Goal: Task Accomplishment & Management: Complete application form

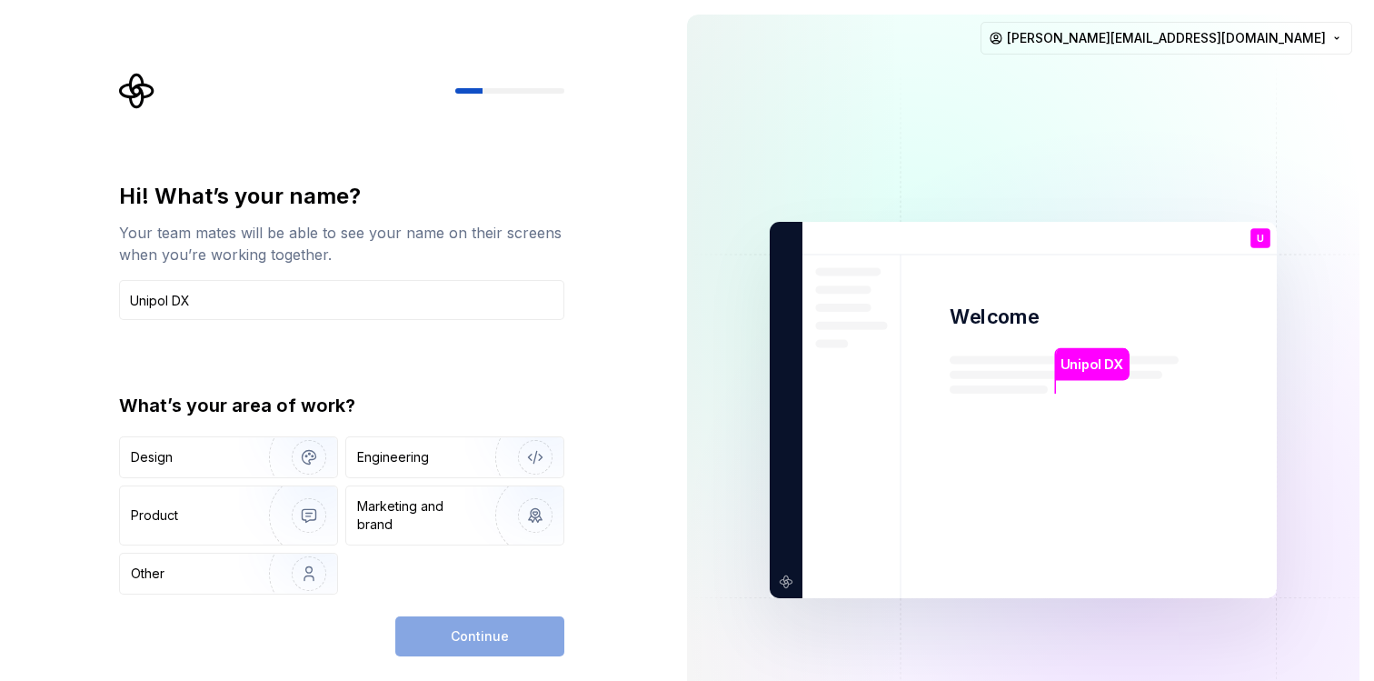
drag, startPoint x: 237, startPoint y: 312, endPoint x: 32, endPoint y: 298, distance: 205.8
click at [32, 298] on div "Hi! What’s your name? Your team mates will be able to see your name on their sc…" at bounding box center [336, 410] width 672 height 820
type input "[PERSON_NAME]"
click at [204, 468] on div "Design" at bounding box center [228, 457] width 217 height 40
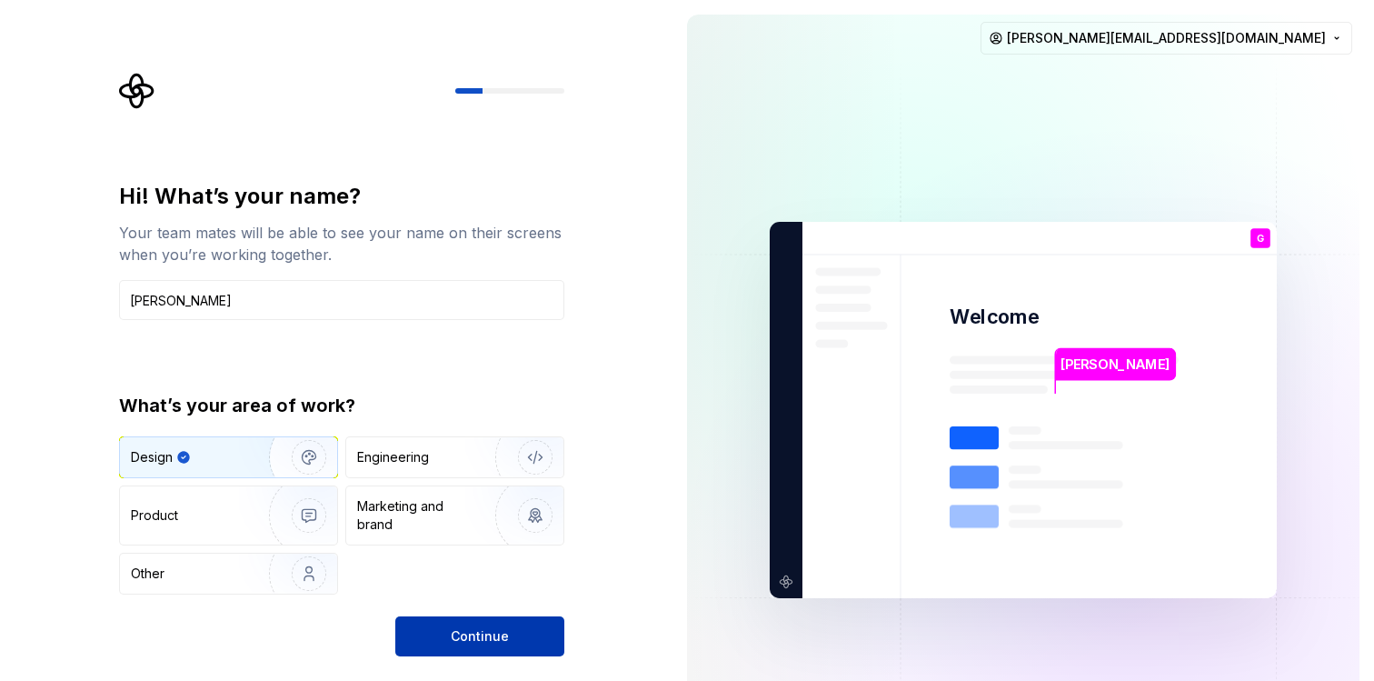
click at [450, 625] on button "Continue" at bounding box center [479, 636] width 169 height 40
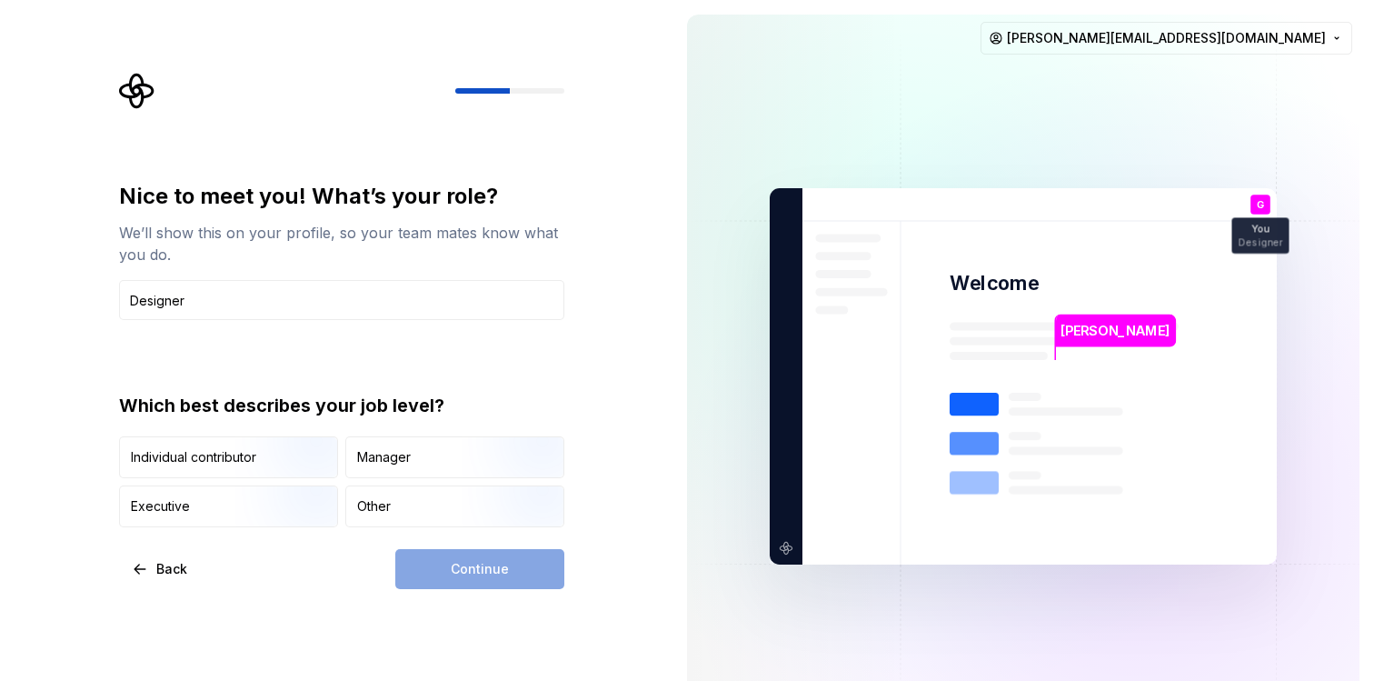
type input "Designer"
click at [442, 571] on div "Continue" at bounding box center [479, 569] width 169 height 40
click at [184, 289] on input "Designer" at bounding box center [341, 300] width 445 height 40
click at [416, 563] on div "Continue" at bounding box center [479, 569] width 169 height 40
click at [256, 445] on img "button" at bounding box center [293, 480] width 116 height 122
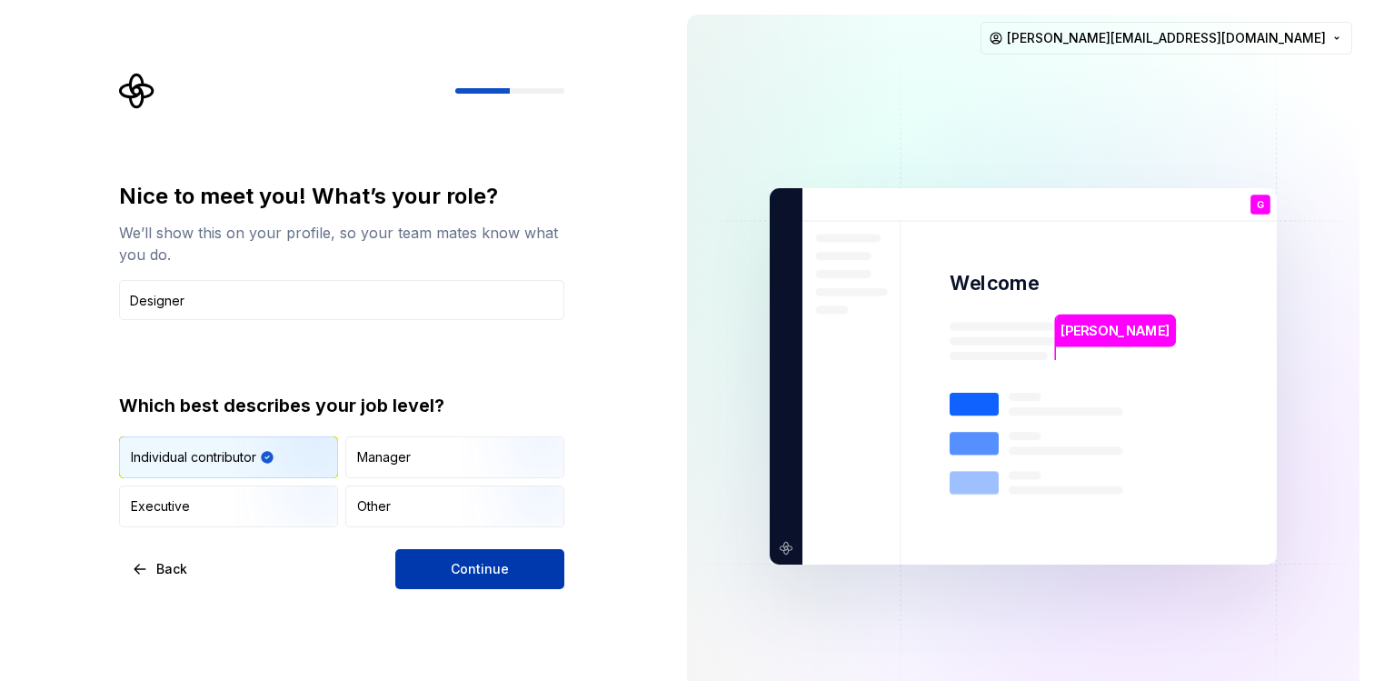
click at [473, 554] on button "Continue" at bounding box center [479, 569] width 169 height 40
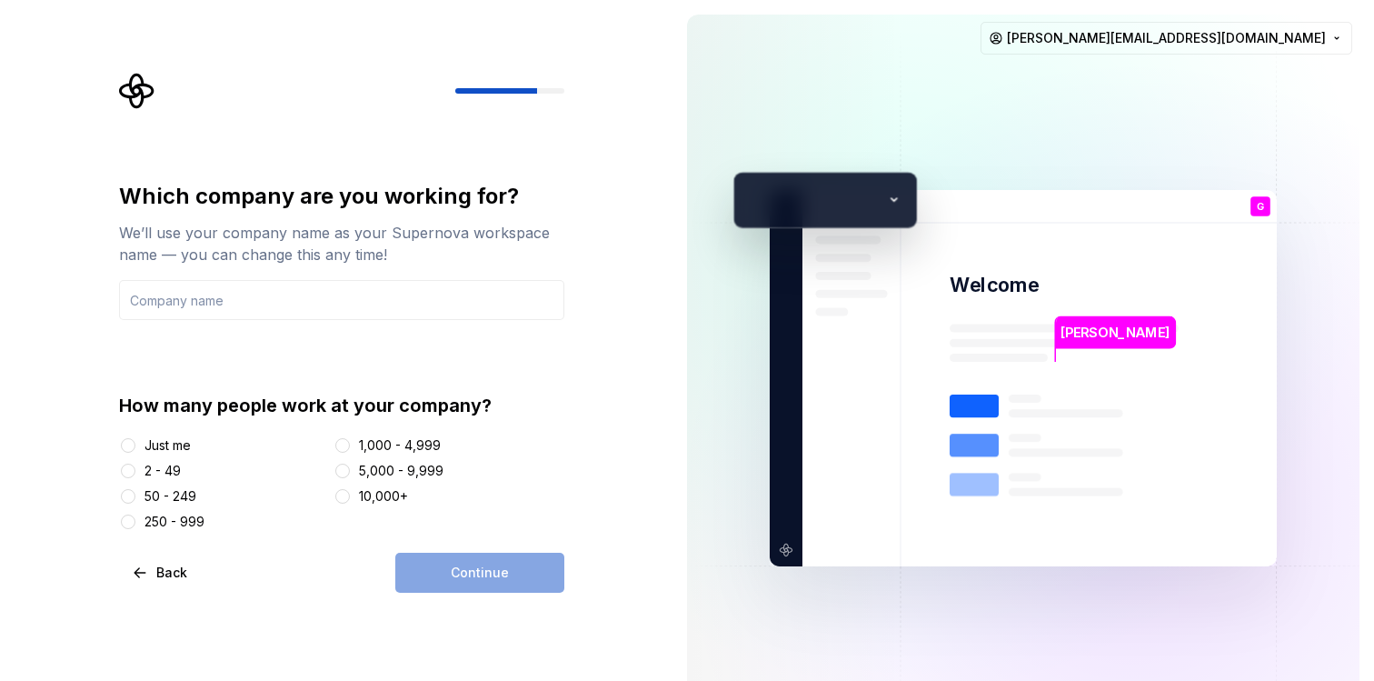
click at [165, 442] on div "Just me" at bounding box center [167, 445] width 46 height 18
click at [135, 442] on button "Just me" at bounding box center [128, 445] width 15 height 15
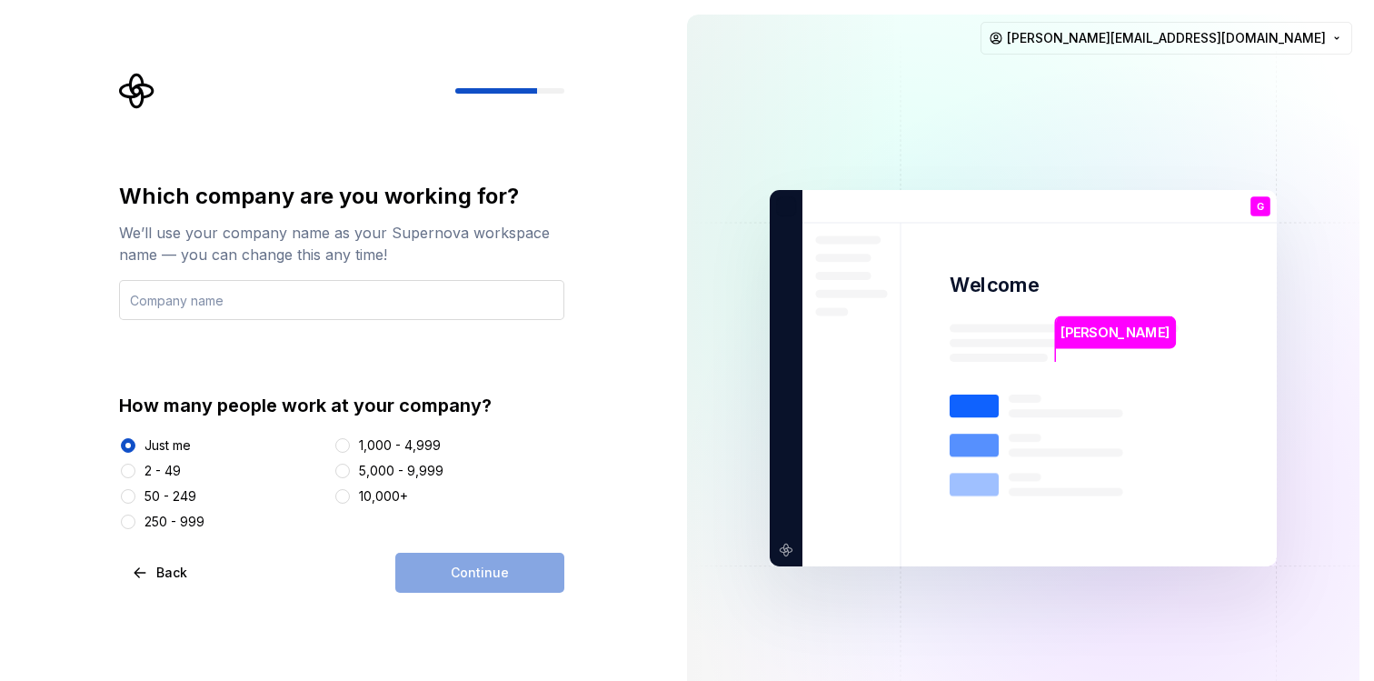
click at [191, 288] on input "text" at bounding box center [341, 300] width 445 height 40
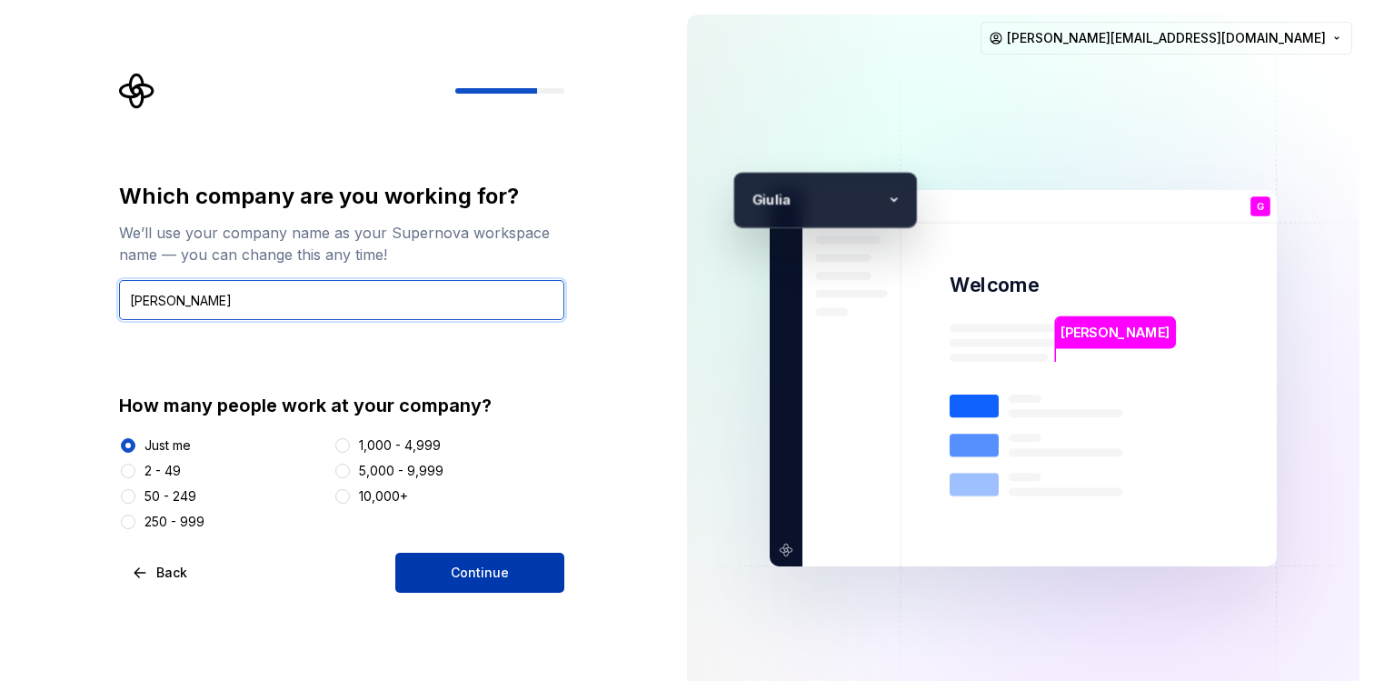
type input "[PERSON_NAME]"
click at [468, 556] on button "Continue" at bounding box center [479, 572] width 169 height 40
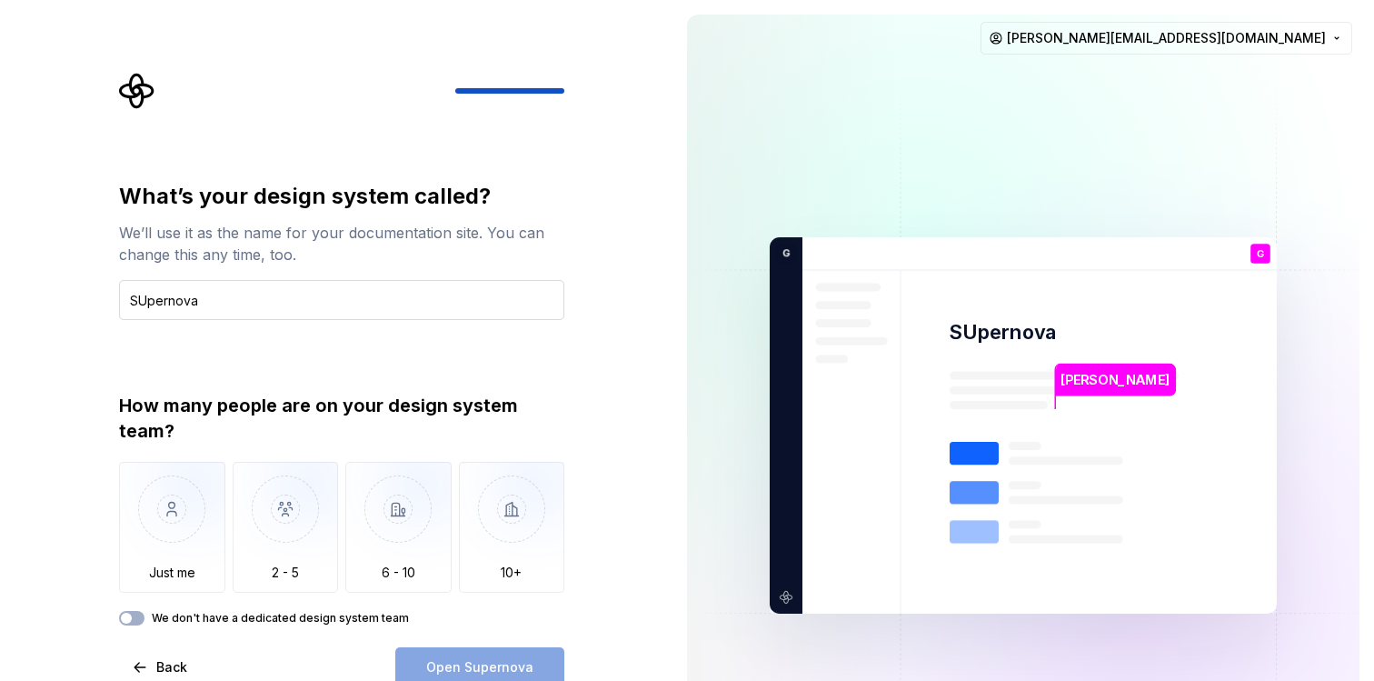
click at [148, 302] on input "SUpernova" at bounding box center [341, 300] width 445 height 40
click at [224, 305] on input "Supernova" at bounding box center [341, 300] width 445 height 40
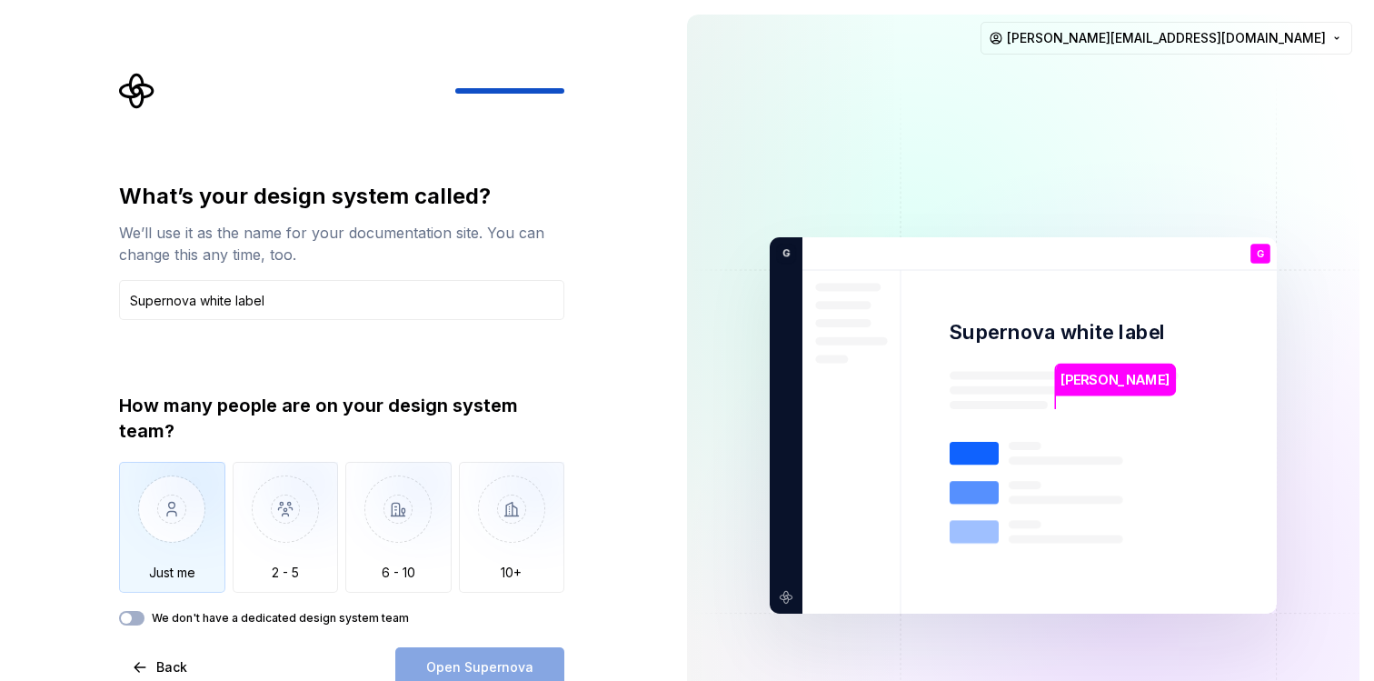
type input "Supernova white label"
click at [174, 522] on img "button" at bounding box center [172, 523] width 106 height 122
click at [540, 649] on button "Open Supernova" at bounding box center [479, 667] width 169 height 40
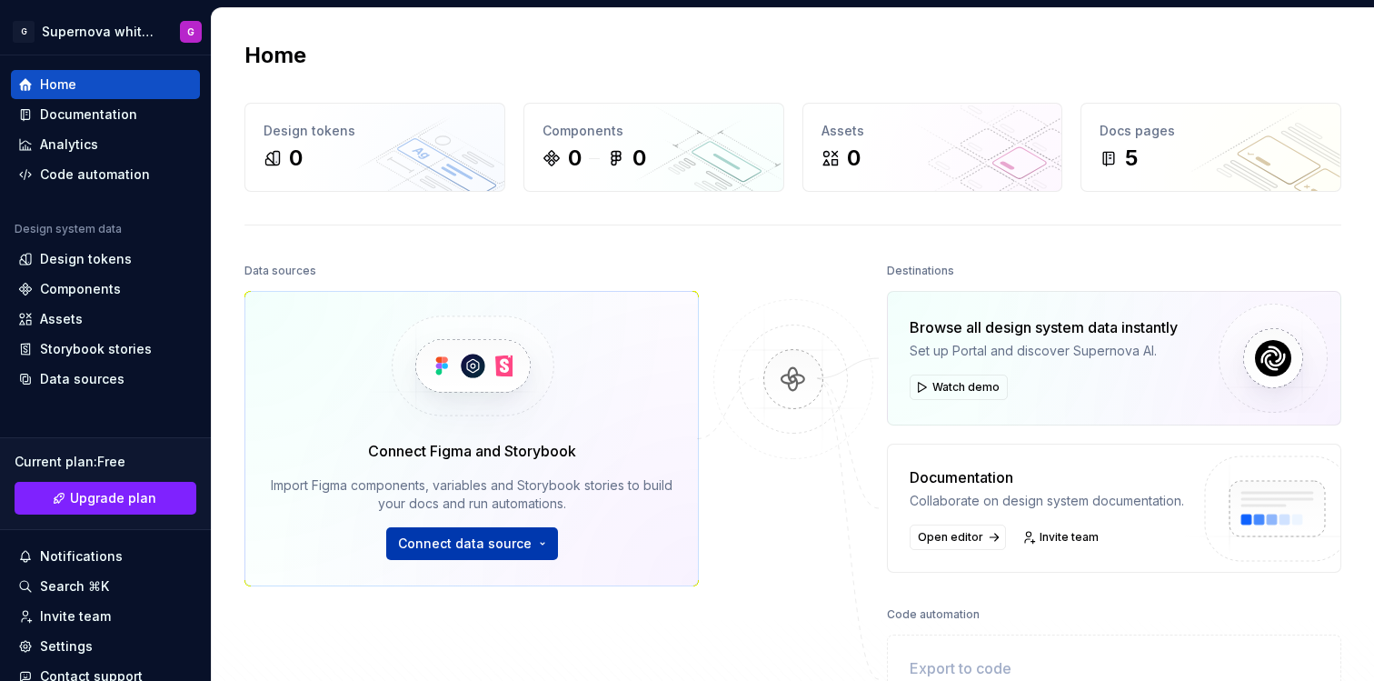
click at [509, 540] on span "Connect data source" at bounding box center [465, 543] width 134 height 18
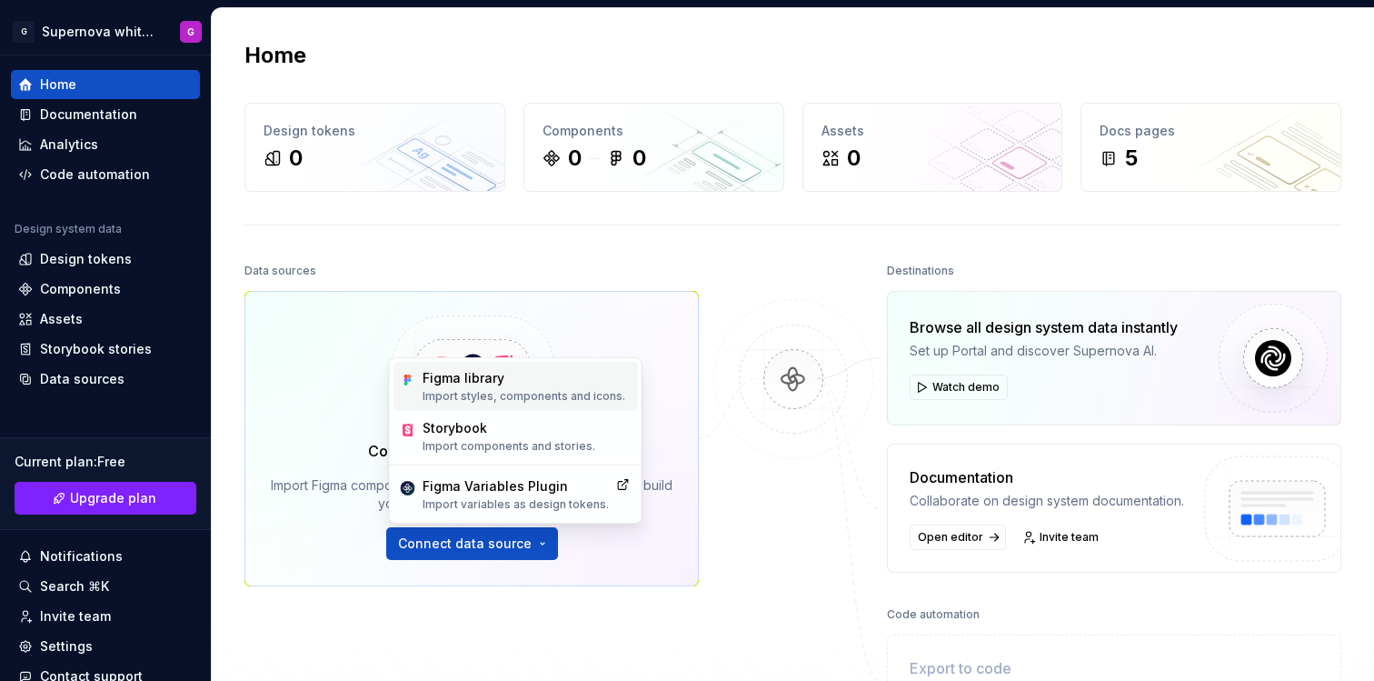
click at [495, 398] on p "Import styles, components and icons." at bounding box center [523, 396] width 203 height 15
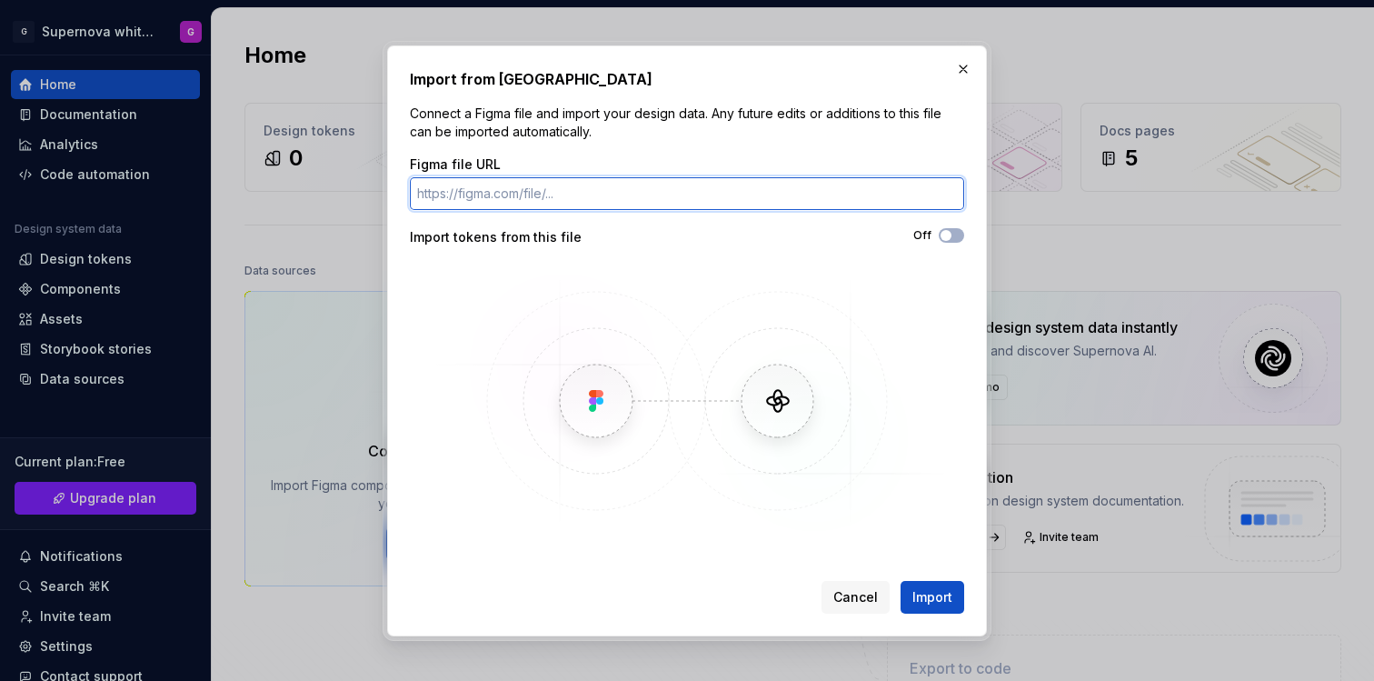
paste input "[URL][DOMAIN_NAME]"
type input "[URL][DOMAIN_NAME]"
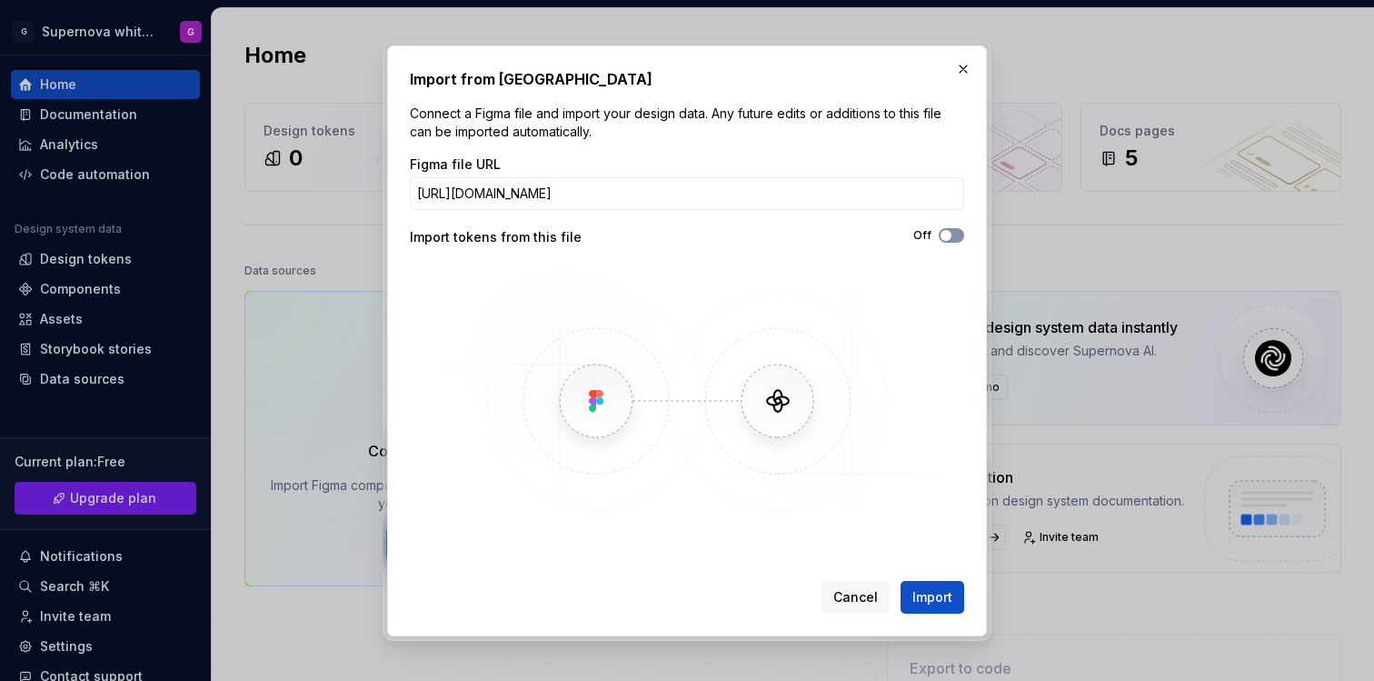
click at [955, 230] on button "Off" at bounding box center [951, 235] width 25 height 15
click at [938, 598] on span "Import" at bounding box center [932, 597] width 40 height 18
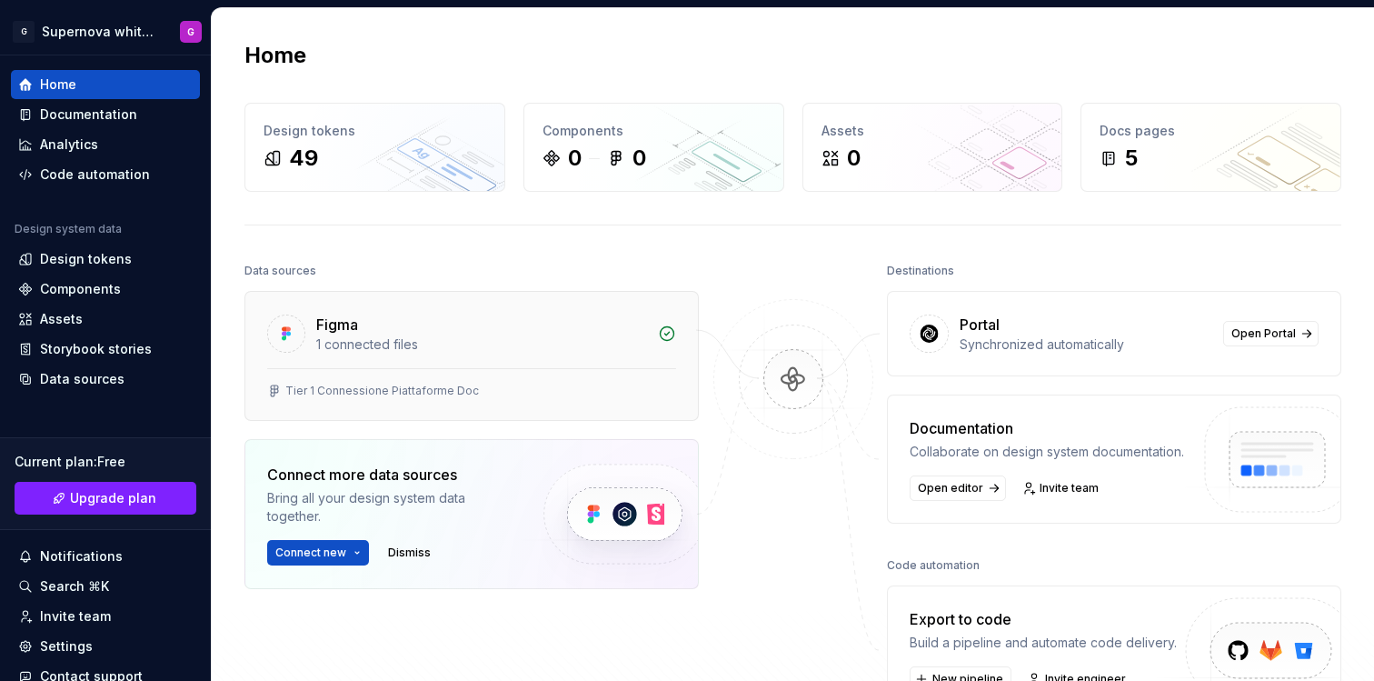
click at [542, 342] on div "1 connected files" at bounding box center [481, 344] width 331 height 18
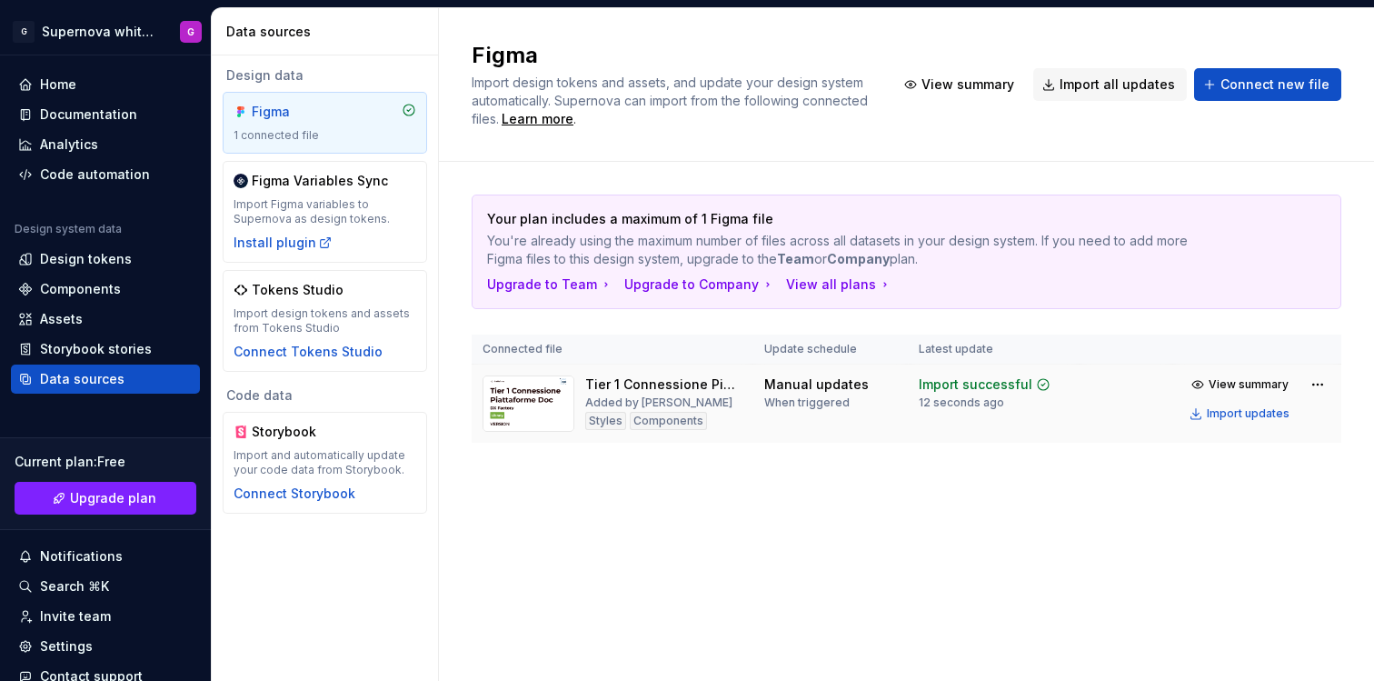
click at [544, 406] on img at bounding box center [528, 403] width 92 height 56
click at [124, 120] on div "Documentation" at bounding box center [88, 114] width 97 height 18
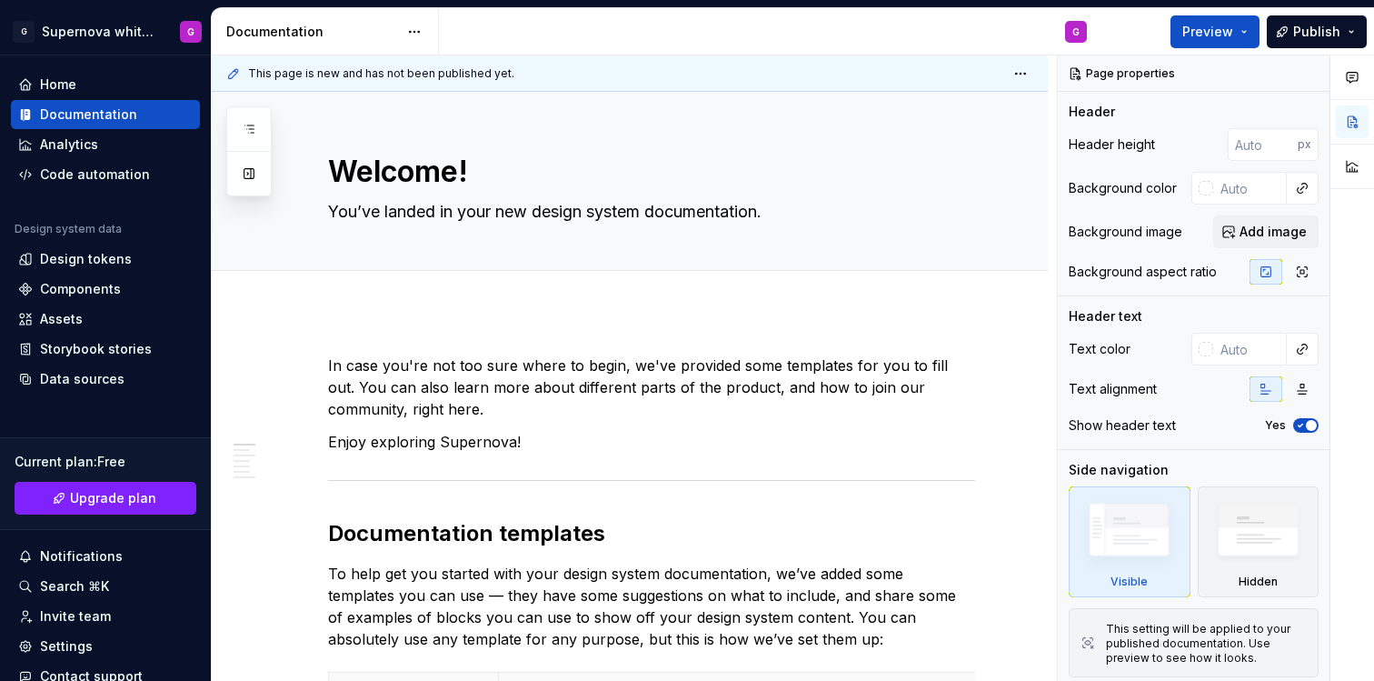
type textarea "*"
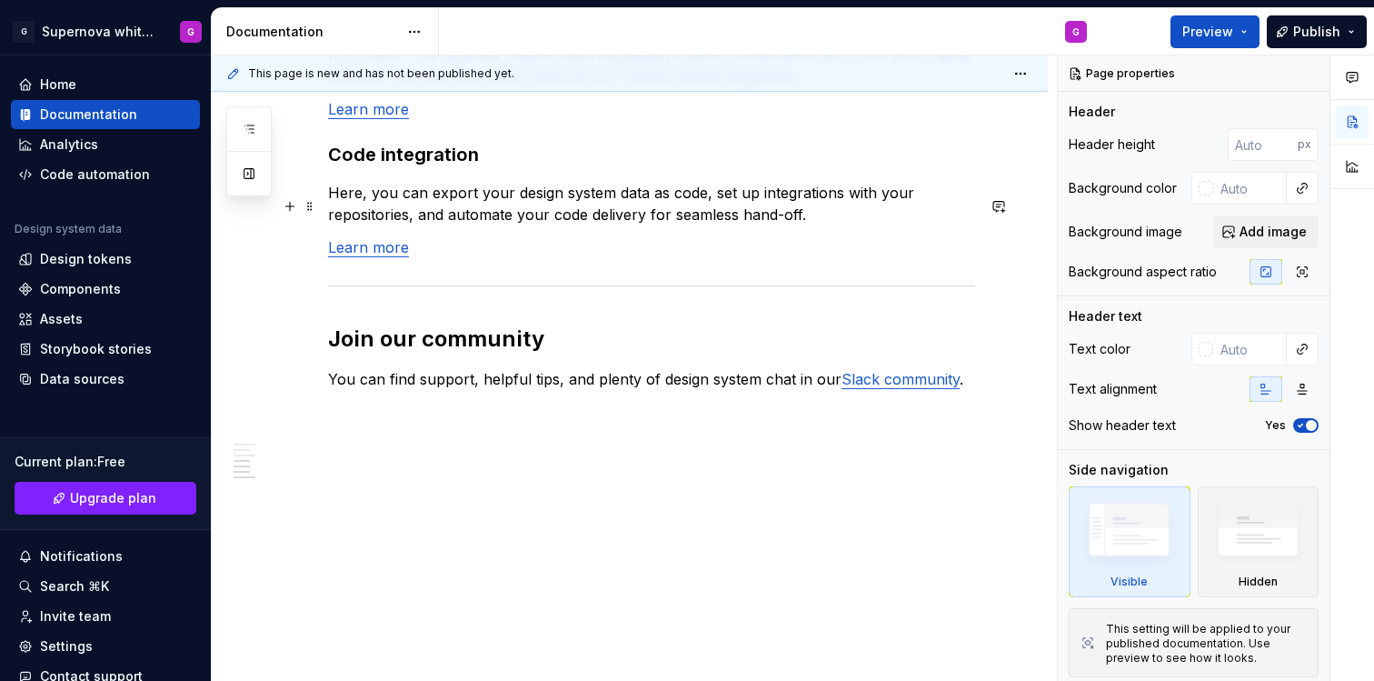
scroll to position [1605, 0]
click at [48, 150] on div "Analytics" at bounding box center [69, 144] width 58 height 18
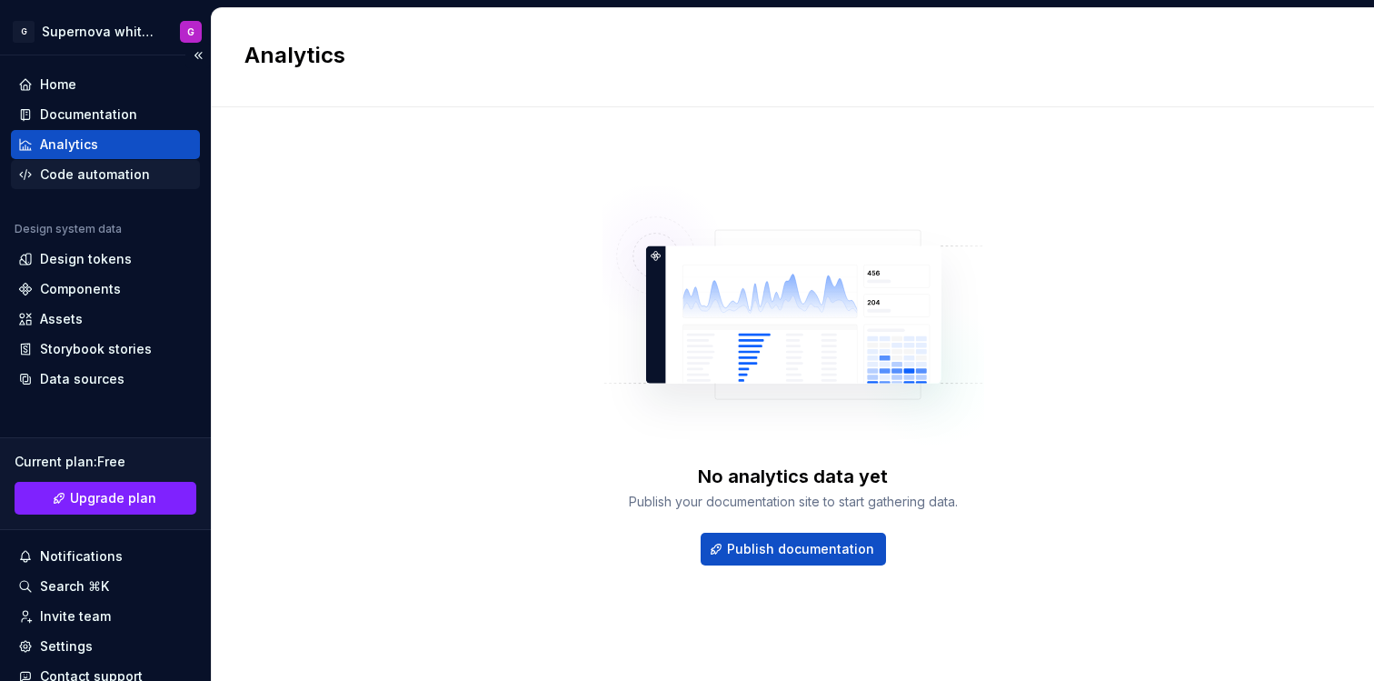
click at [61, 174] on div "Code automation" at bounding box center [95, 174] width 110 height 18
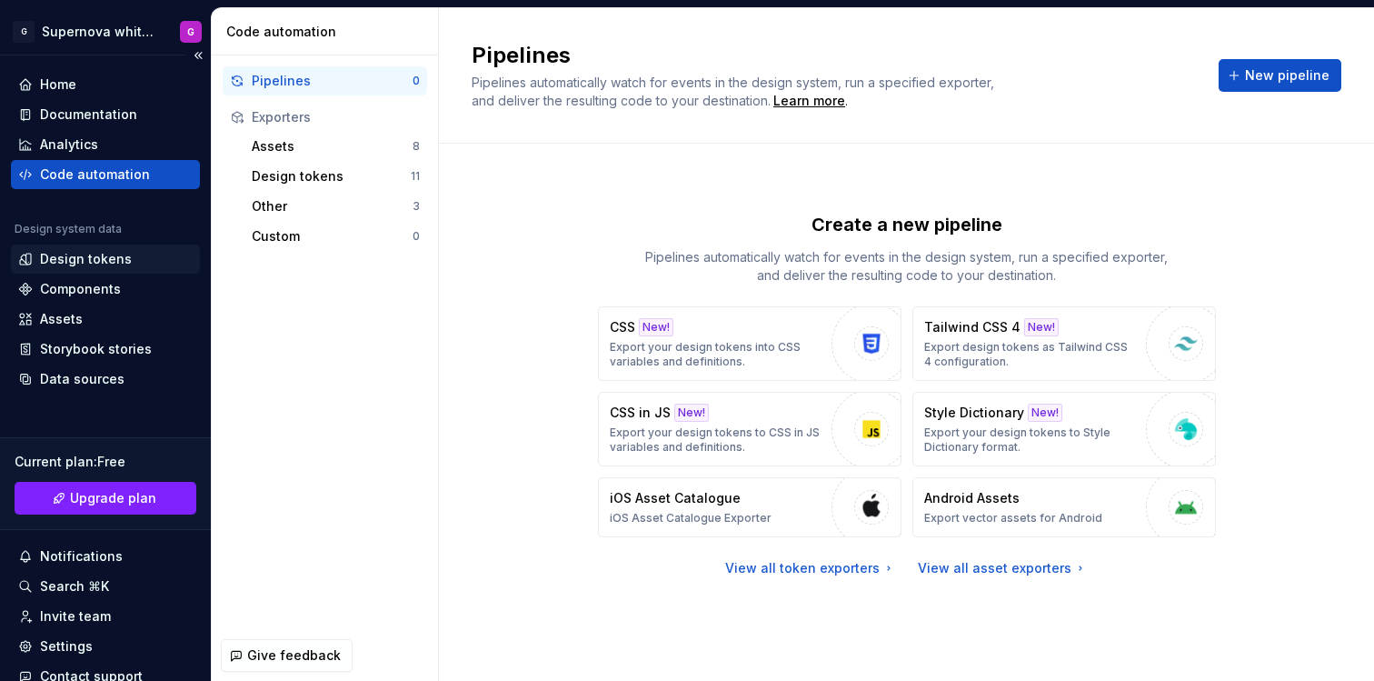
click at [85, 248] on div "Design tokens" at bounding box center [105, 258] width 189 height 29
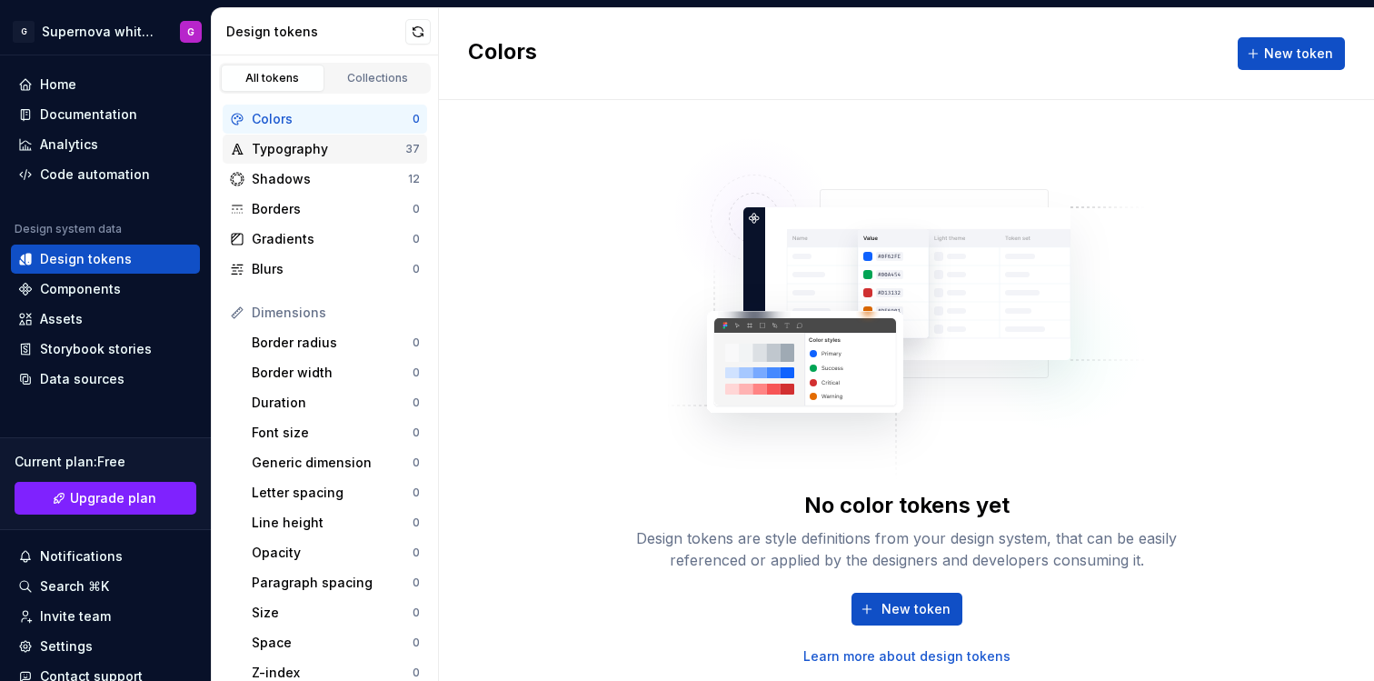
click at [291, 143] on div "Typography" at bounding box center [329, 149] width 154 height 18
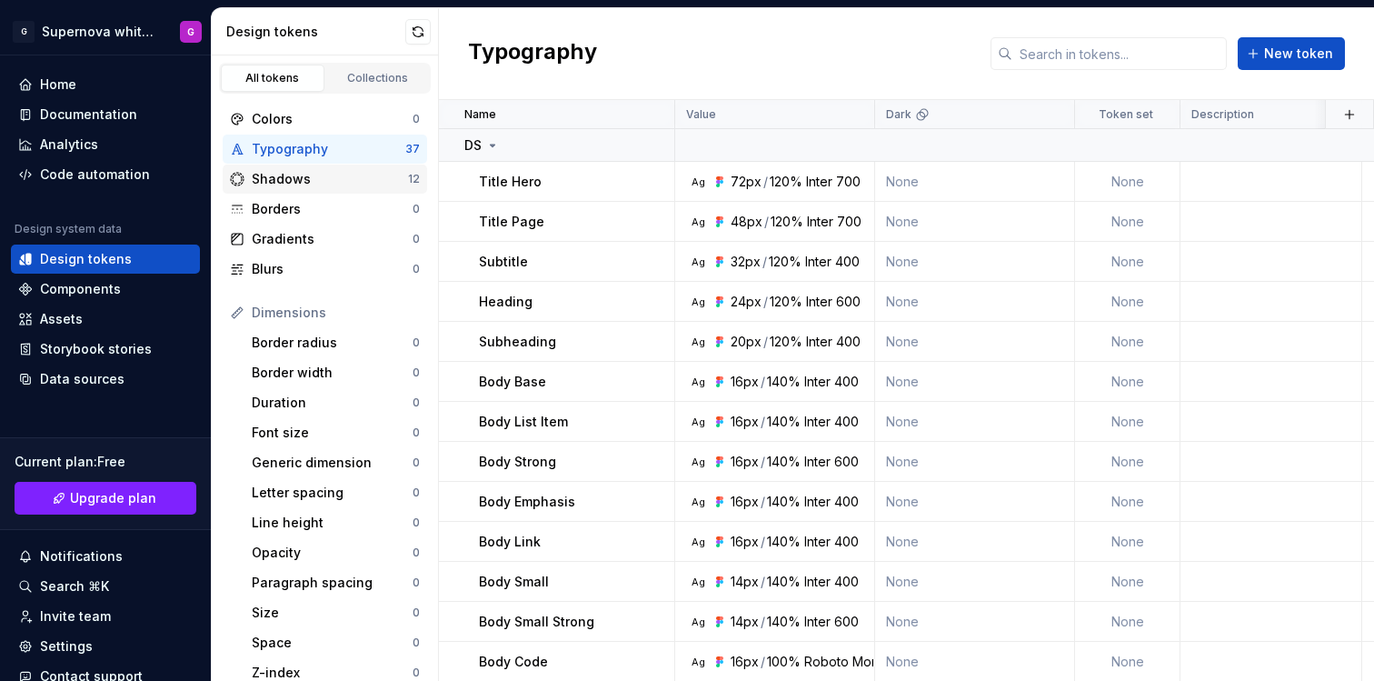
click at [304, 184] on div "Shadows" at bounding box center [330, 179] width 156 height 18
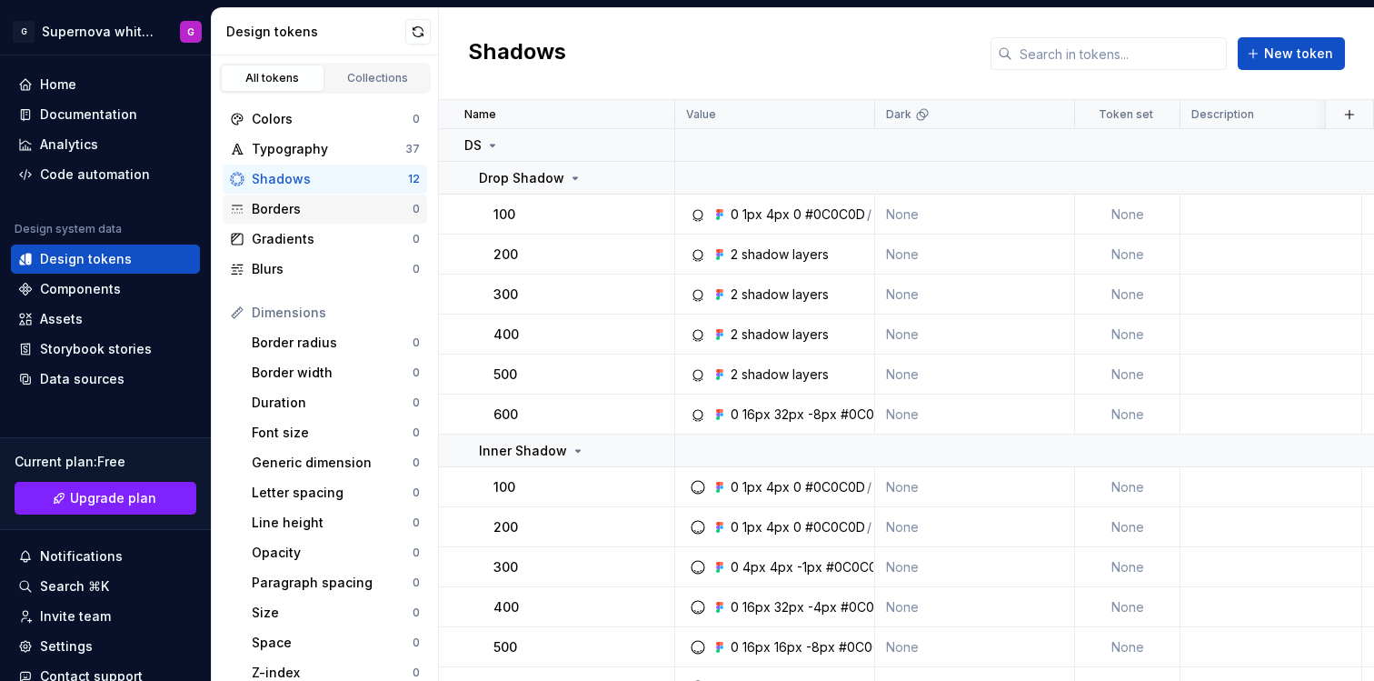
click at [312, 212] on div "Borders" at bounding box center [332, 209] width 161 height 18
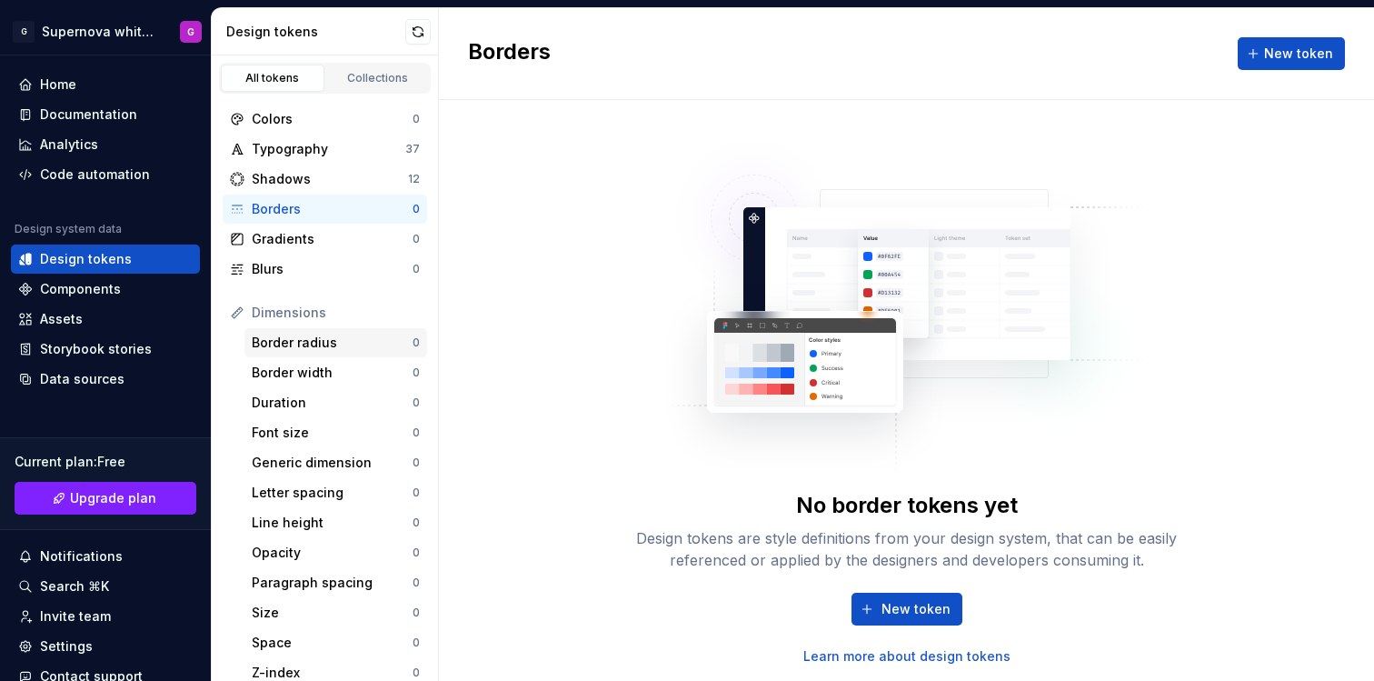
click at [299, 340] on div "Border radius" at bounding box center [332, 342] width 161 height 18
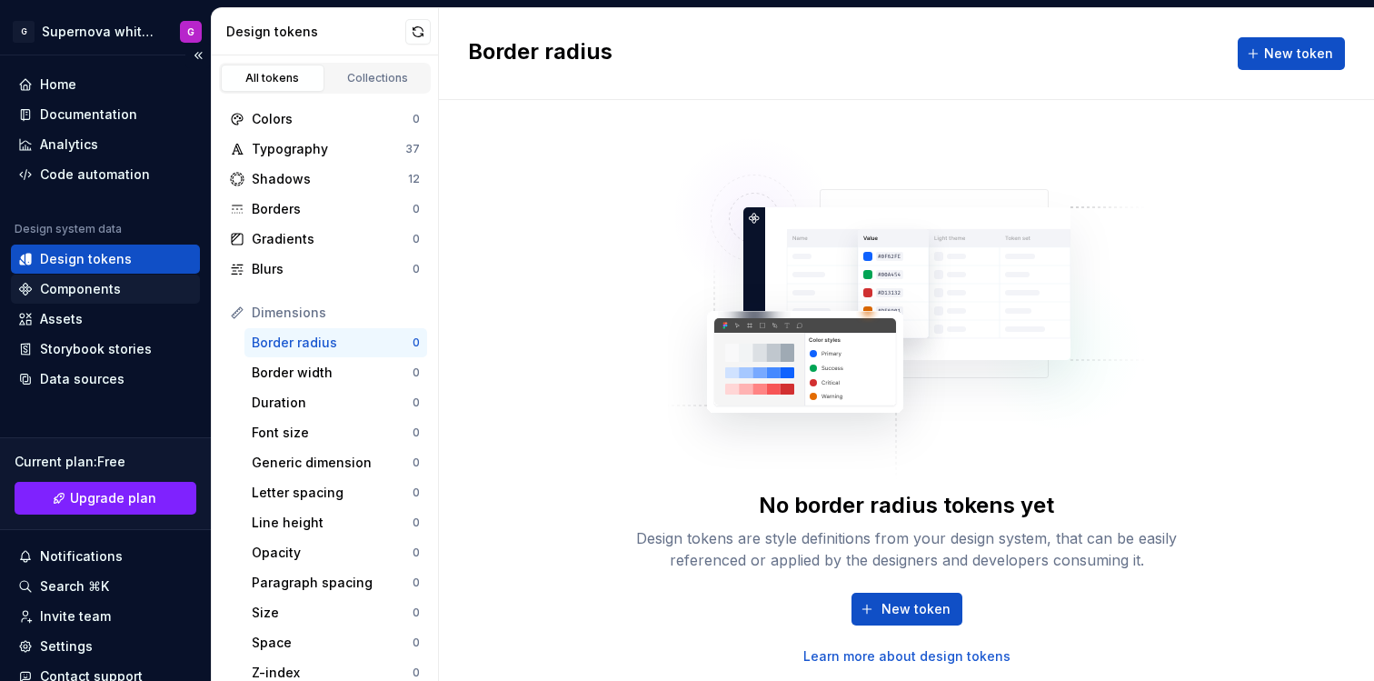
click at [116, 286] on div "Components" at bounding box center [80, 289] width 81 height 18
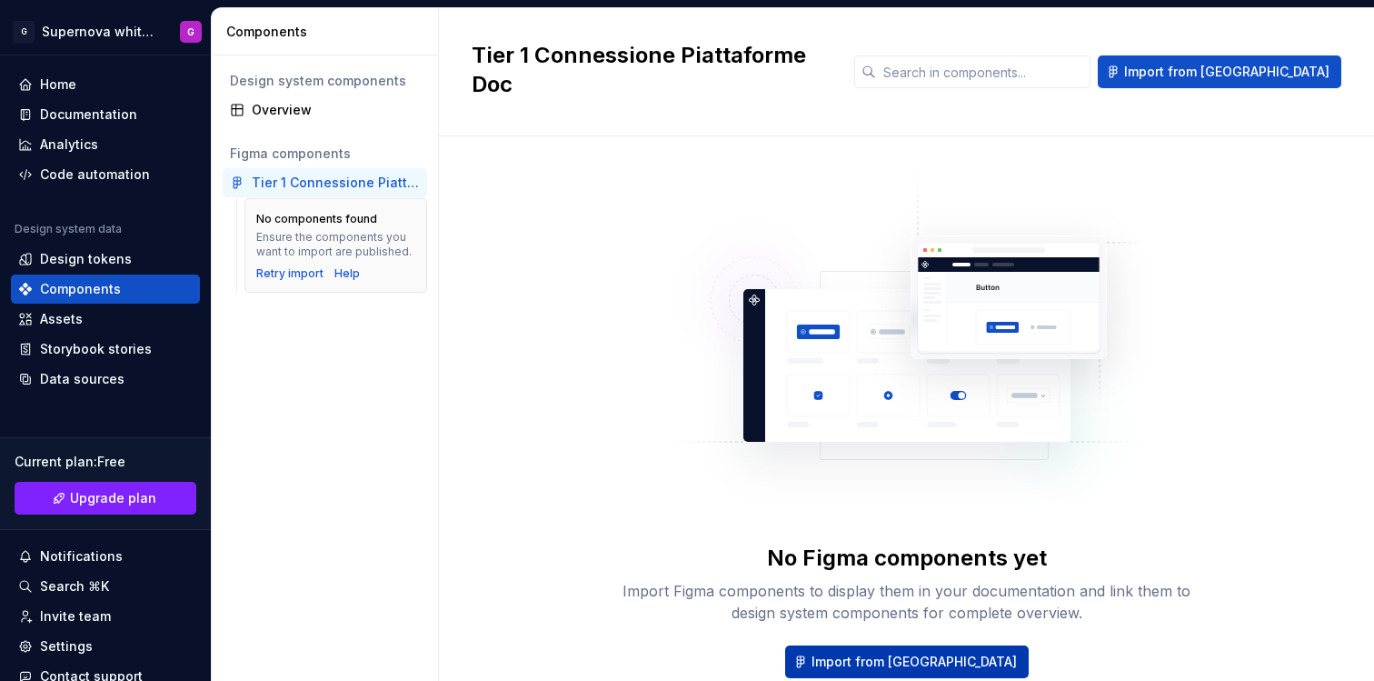
click at [913, 652] on span "Import from [GEOGRAPHIC_DATA]" at bounding box center [913, 661] width 205 height 18
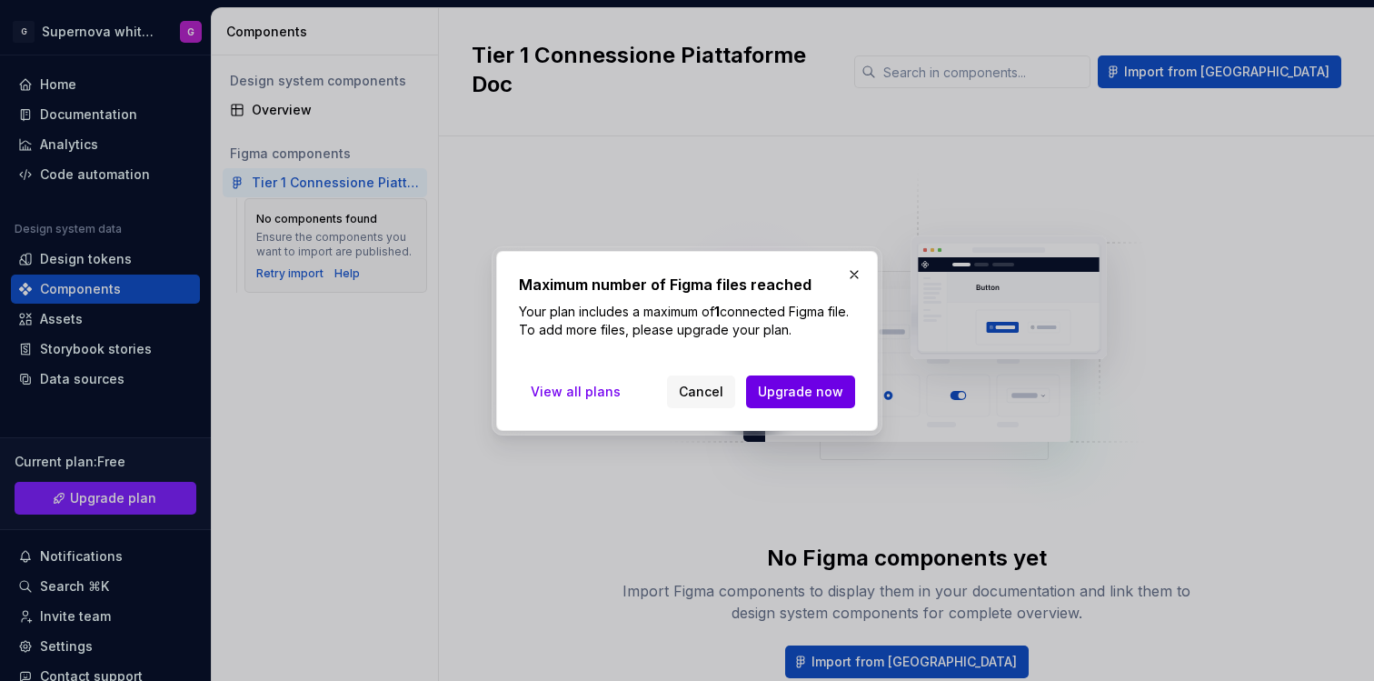
click at [810, 388] on span "Upgrade now" at bounding box center [800, 391] width 85 height 18
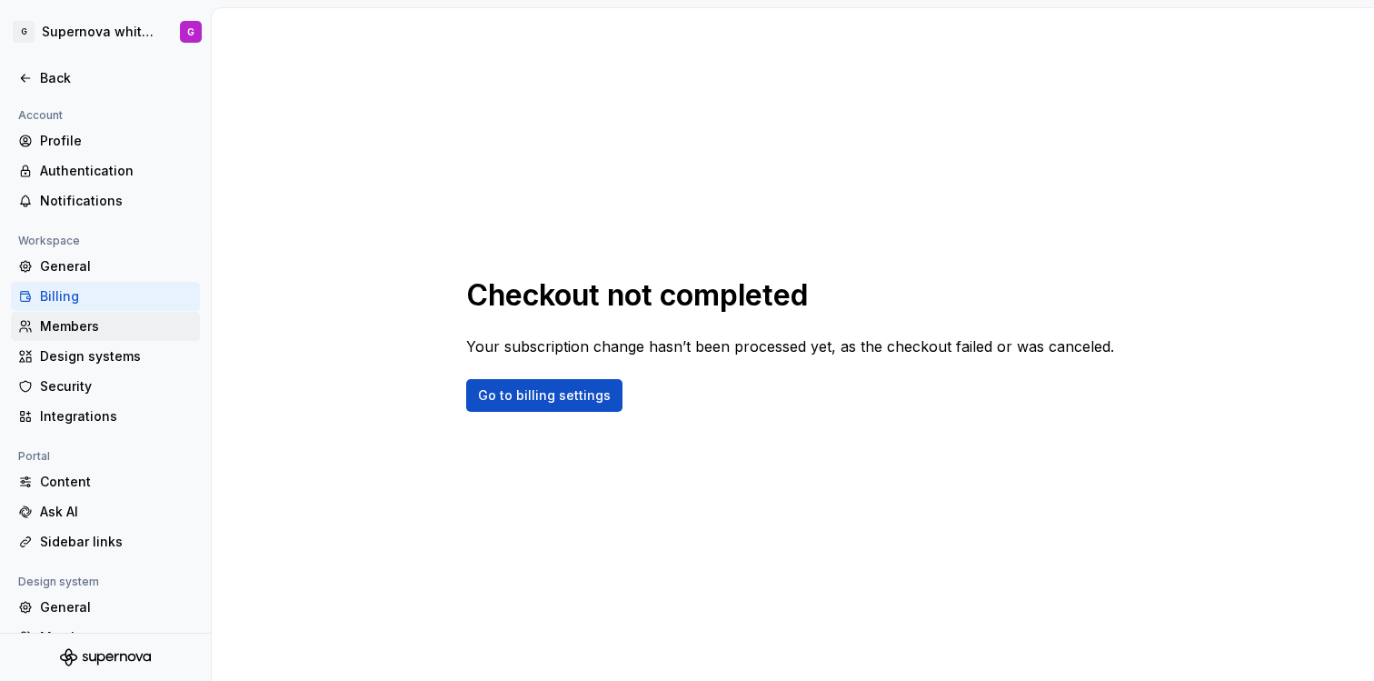
click at [121, 338] on div "Members" at bounding box center [105, 326] width 189 height 29
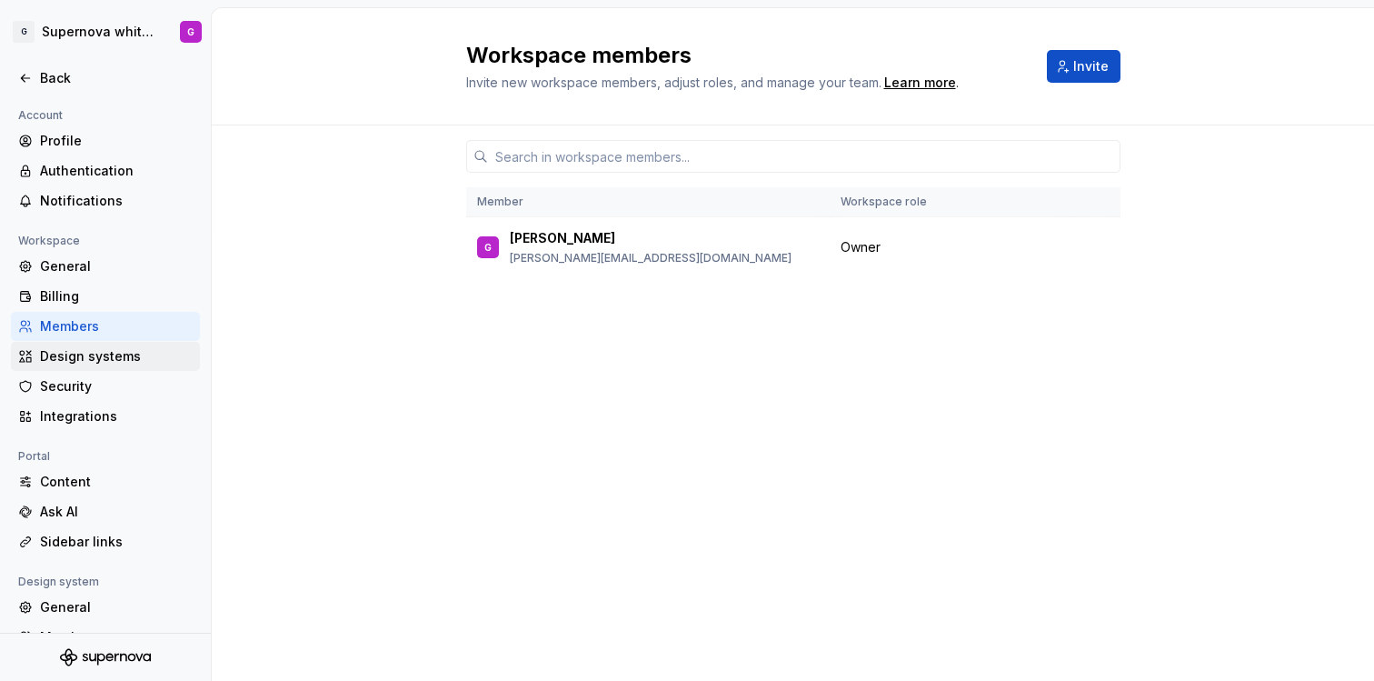
click at [122, 363] on div "Design systems" at bounding box center [116, 356] width 153 height 18
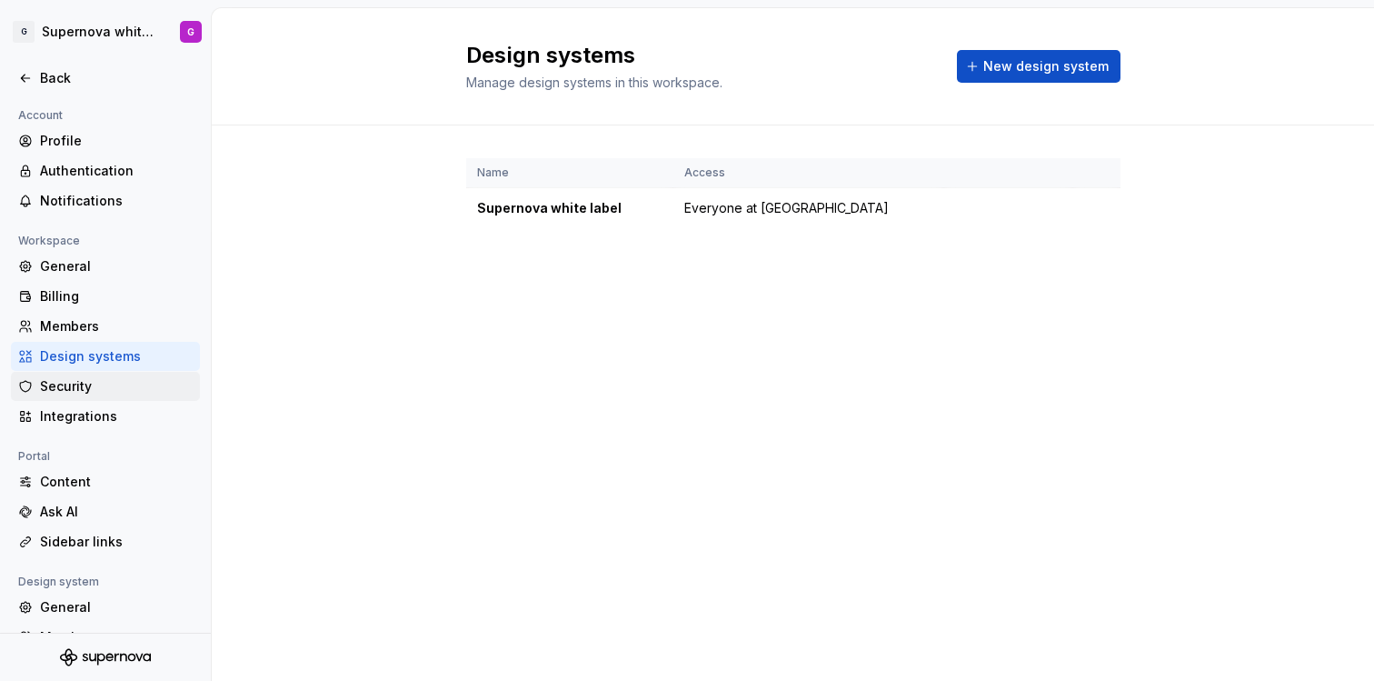
click at [99, 374] on div "Security" at bounding box center [105, 386] width 189 height 29
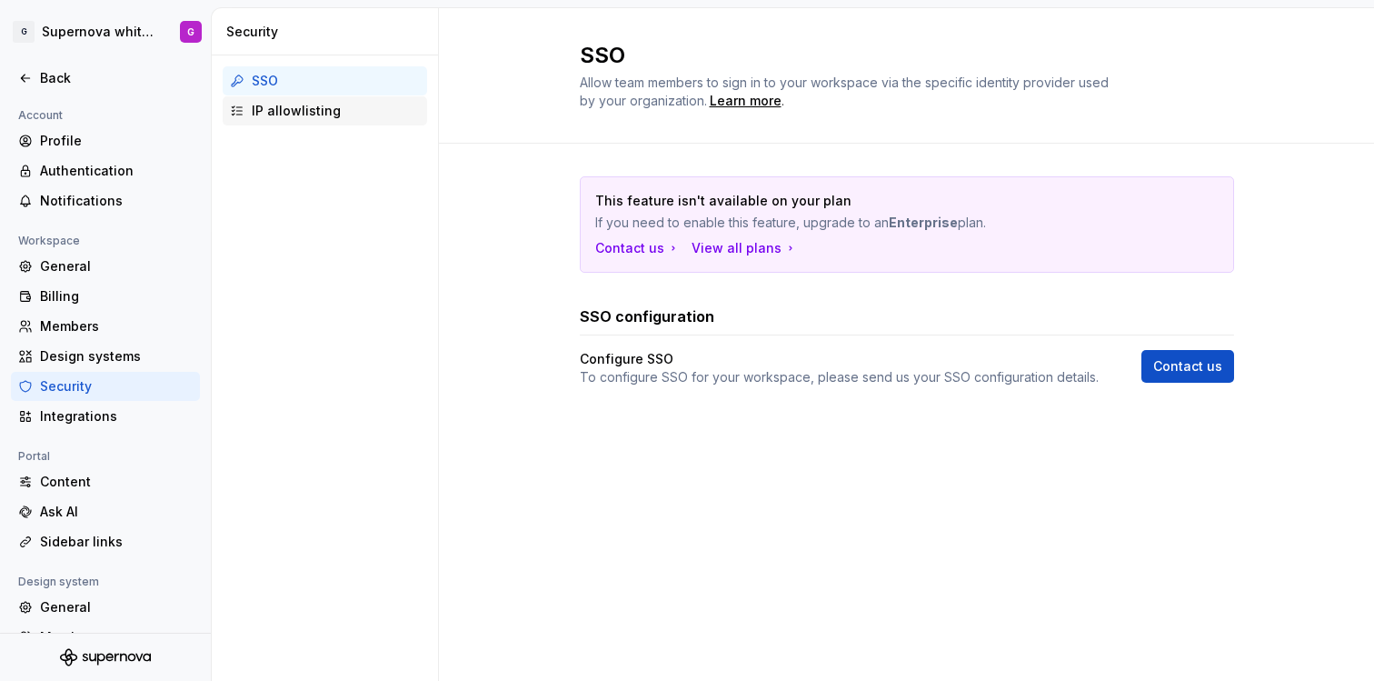
click at [294, 122] on div "IP allowlisting" at bounding box center [325, 110] width 204 height 29
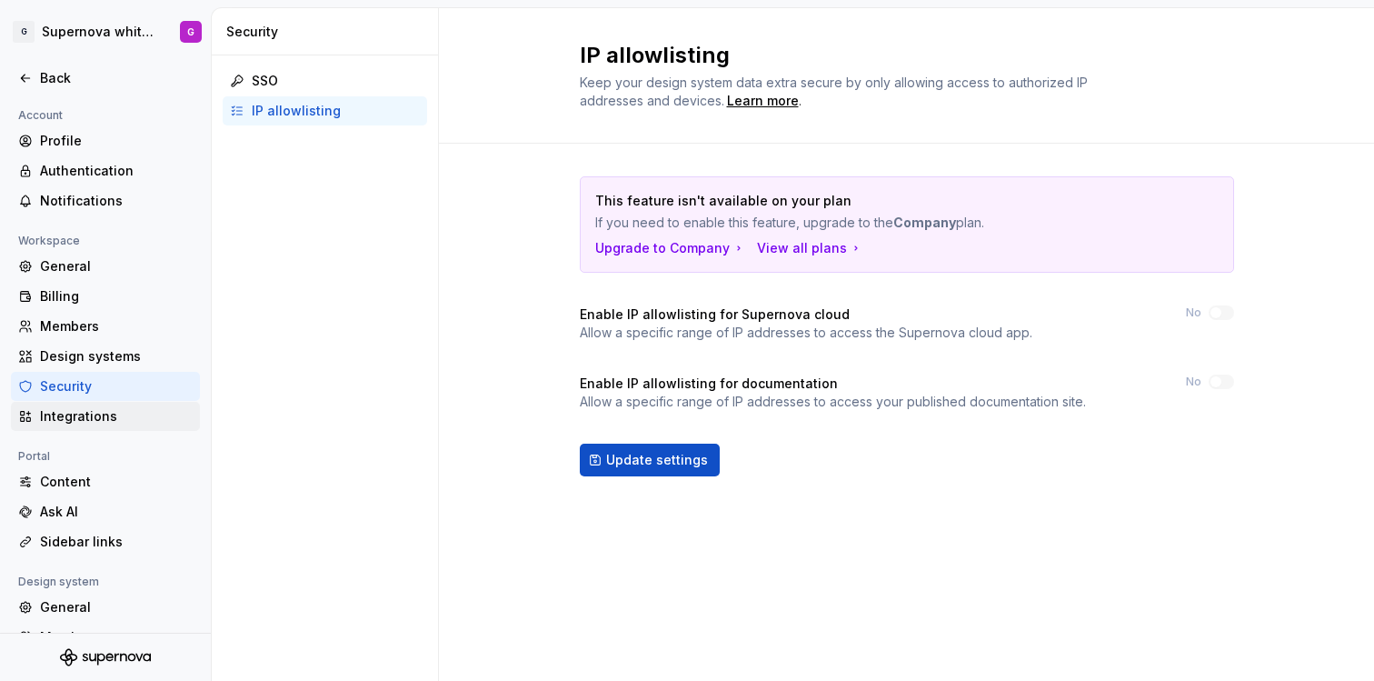
click at [123, 422] on div "Integrations" at bounding box center [116, 416] width 153 height 18
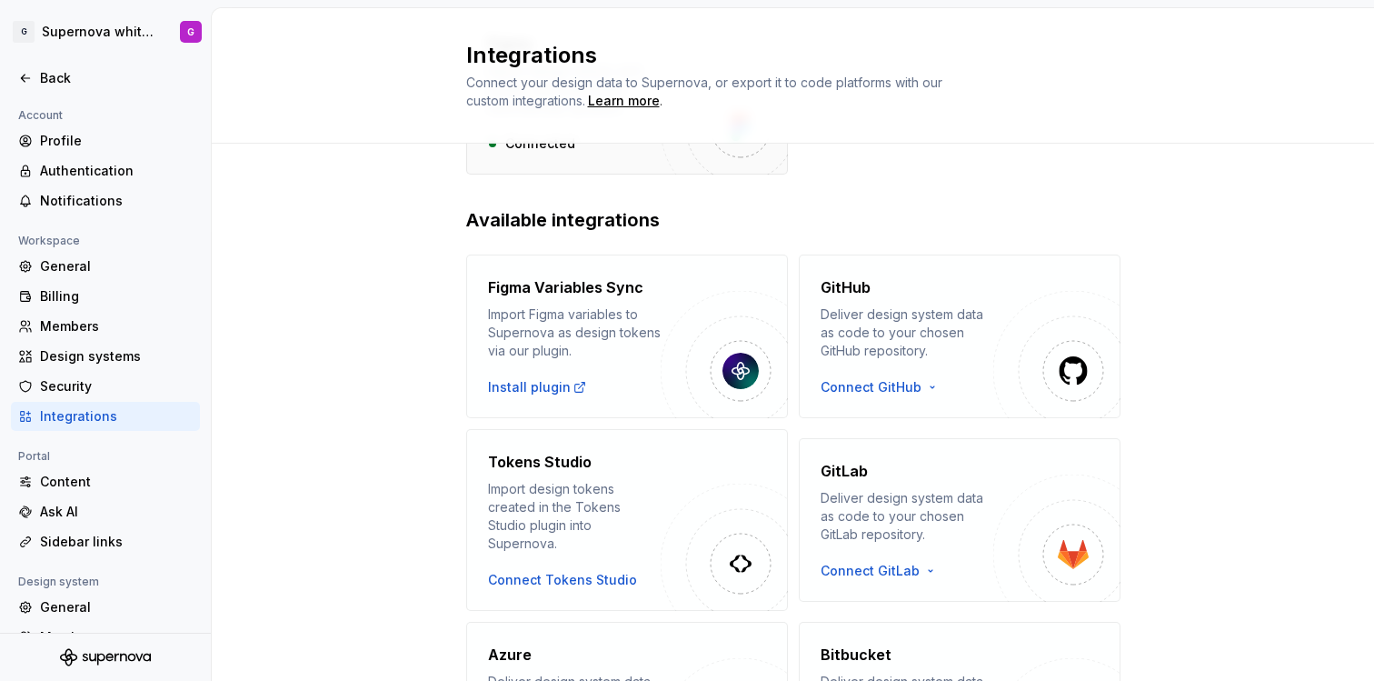
scroll to position [210, 0]
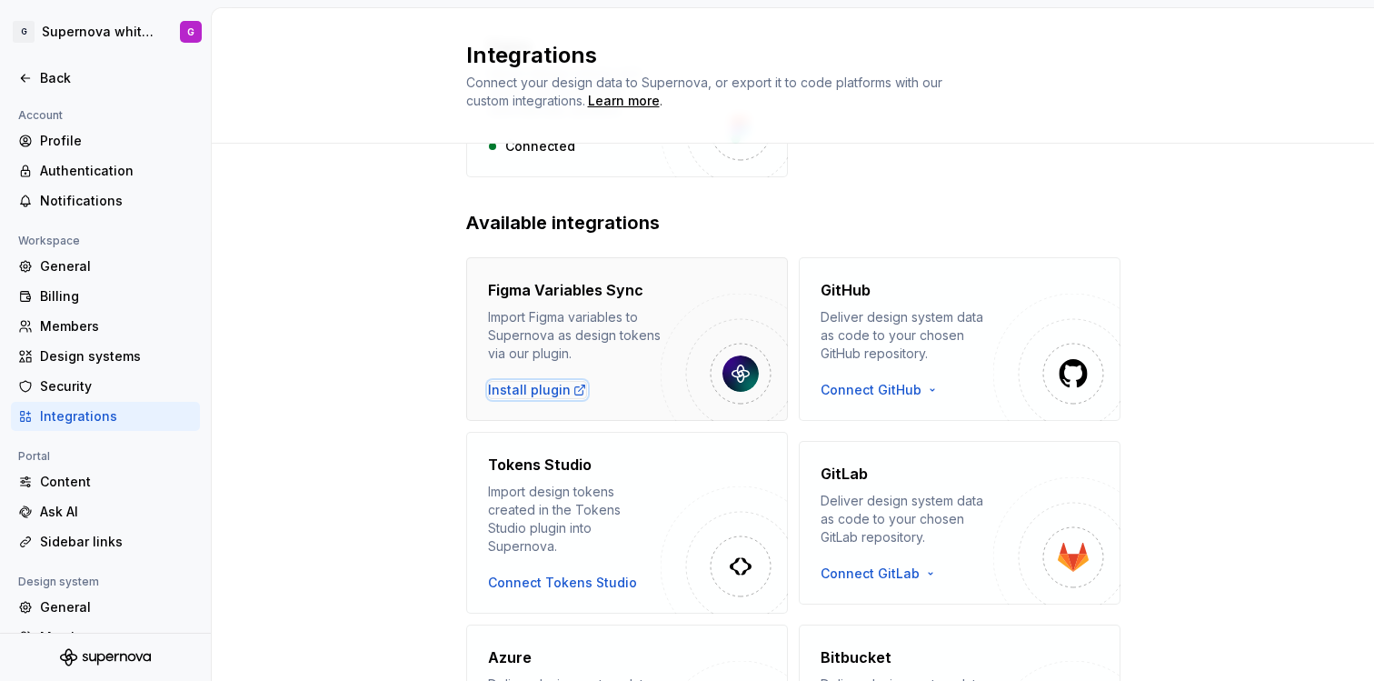
click at [522, 392] on div "Install plugin" at bounding box center [537, 390] width 99 height 18
